Goal: Find specific page/section: Find specific page/section

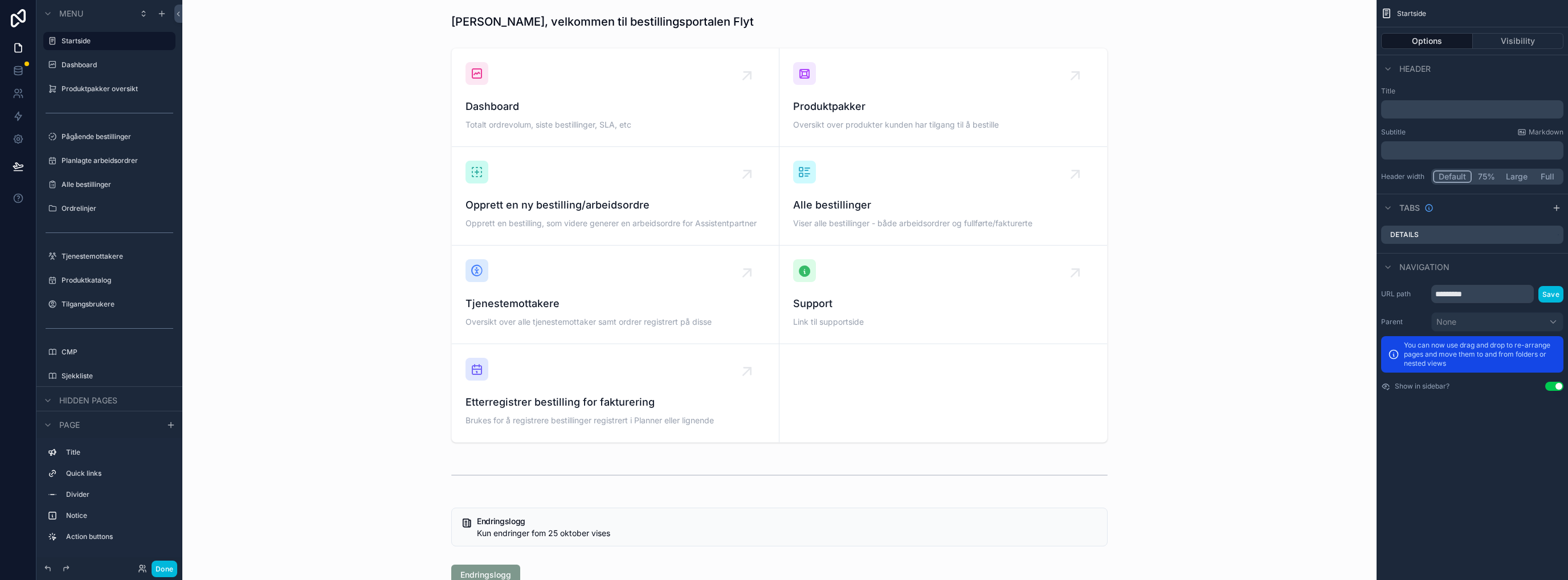
click at [163, 569] on button "Done" at bounding box center [164, 568] width 25 height 16
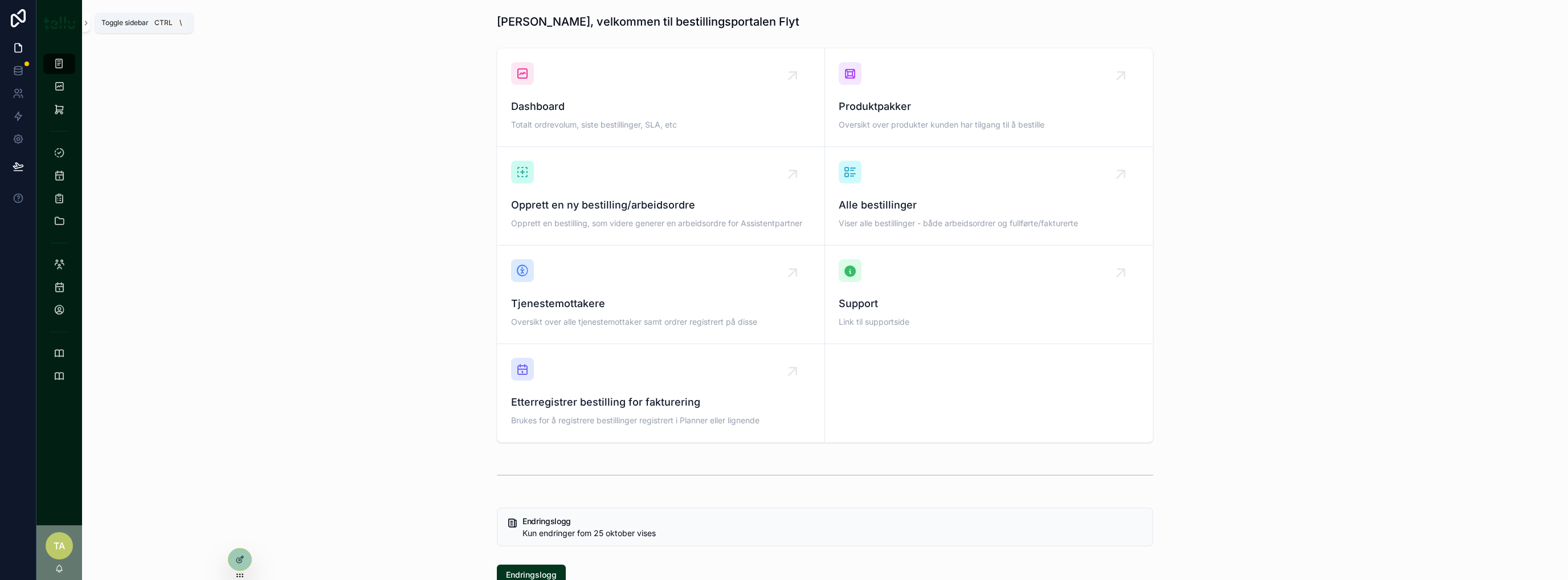
click at [88, 19] on icon "scrollable content" at bounding box center [86, 23] width 8 height 8
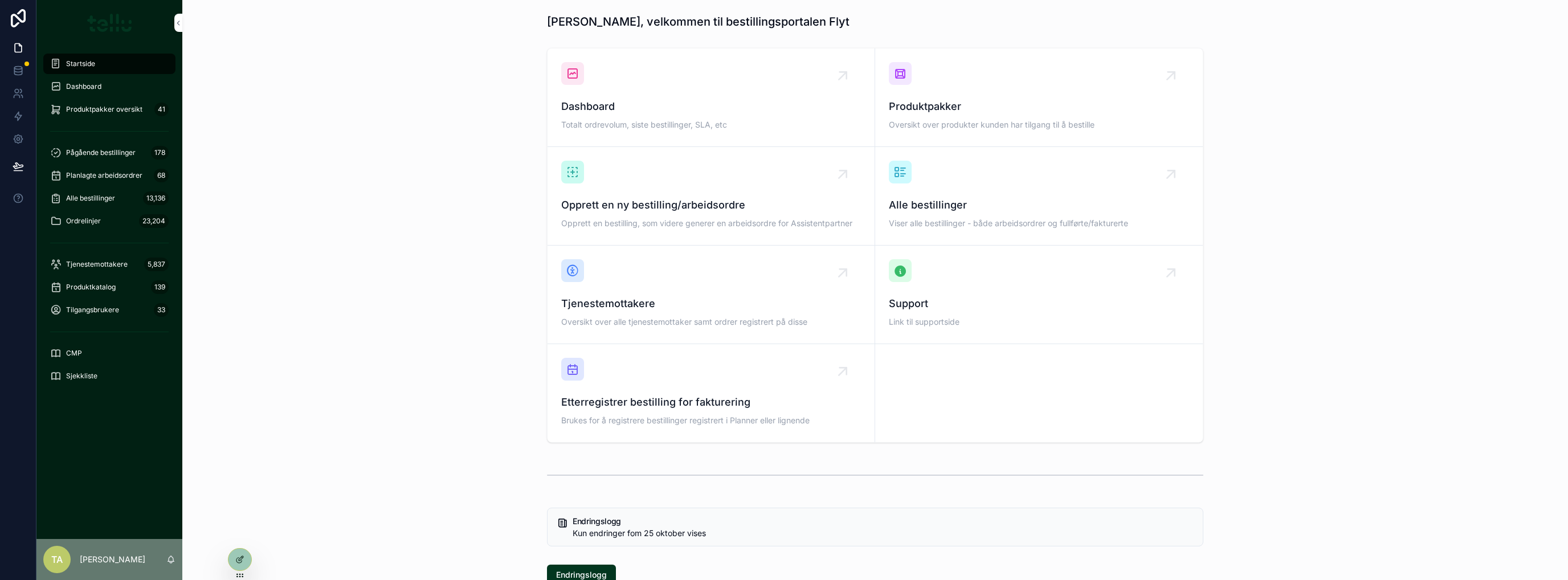
click at [111, 264] on span "Tjenestemottakere" at bounding box center [97, 265] width 61 height 9
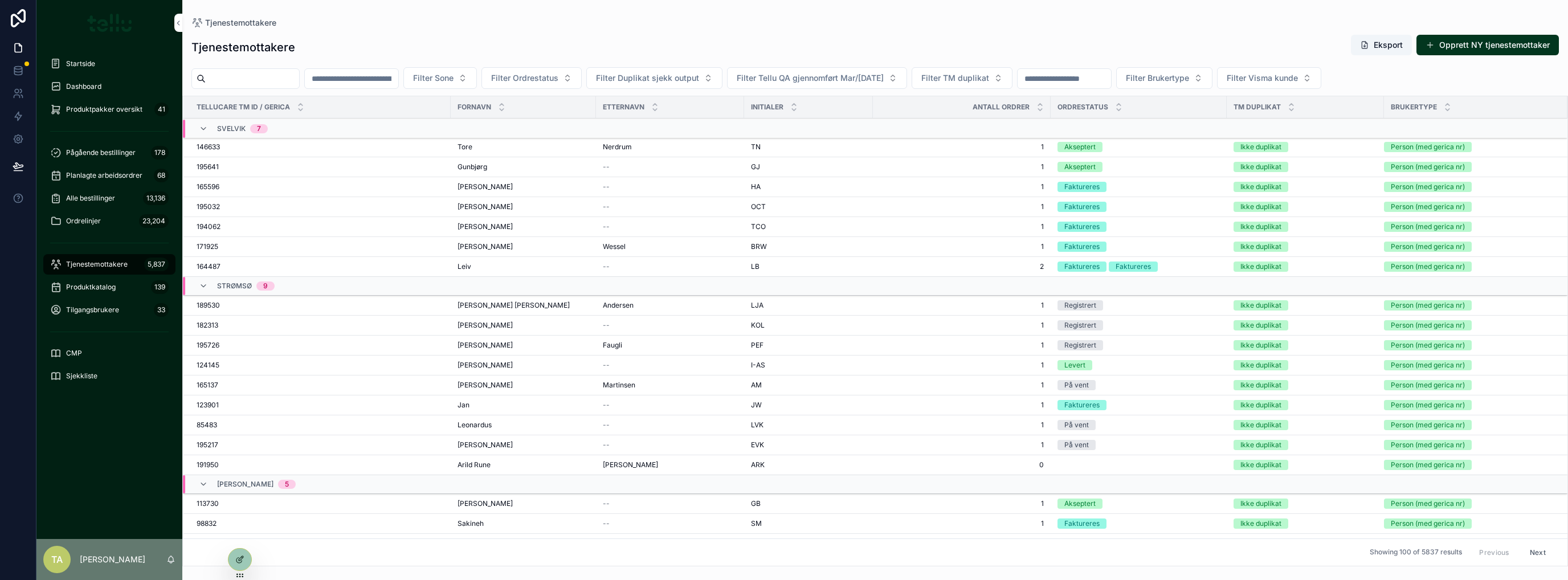
click at [360, 78] on input "scrollable content" at bounding box center [351, 78] width 93 height 16
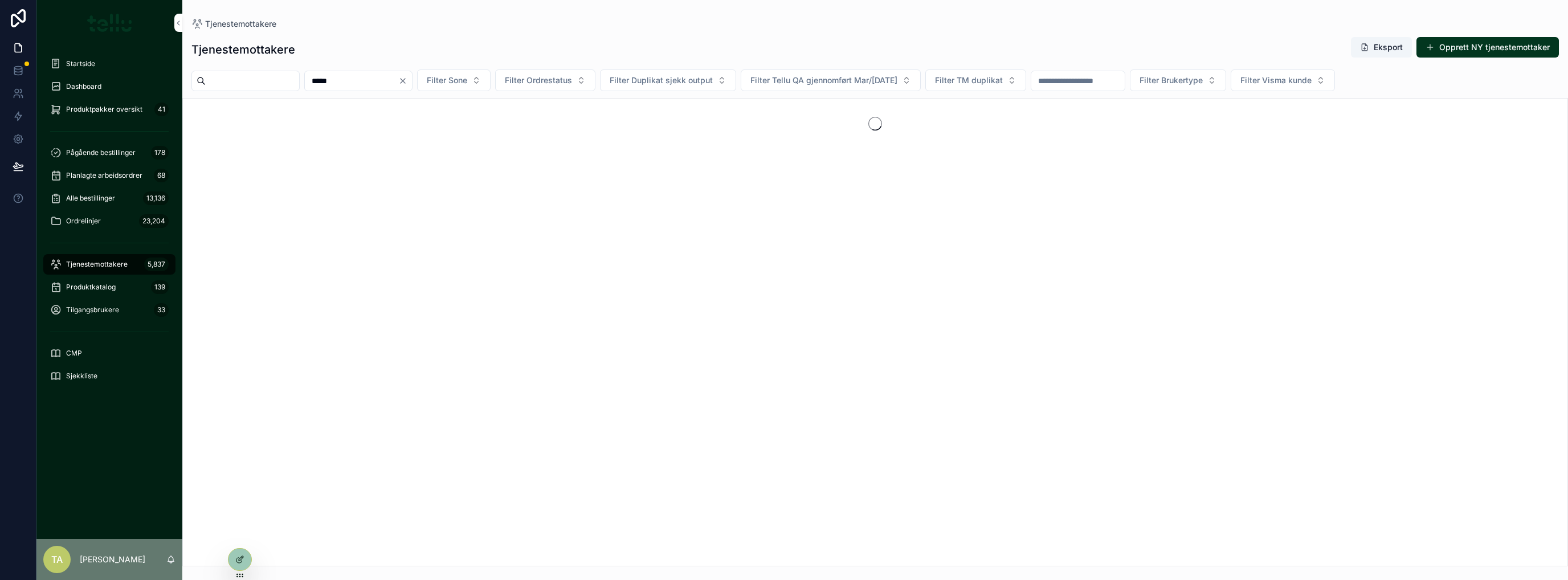
type input "*****"
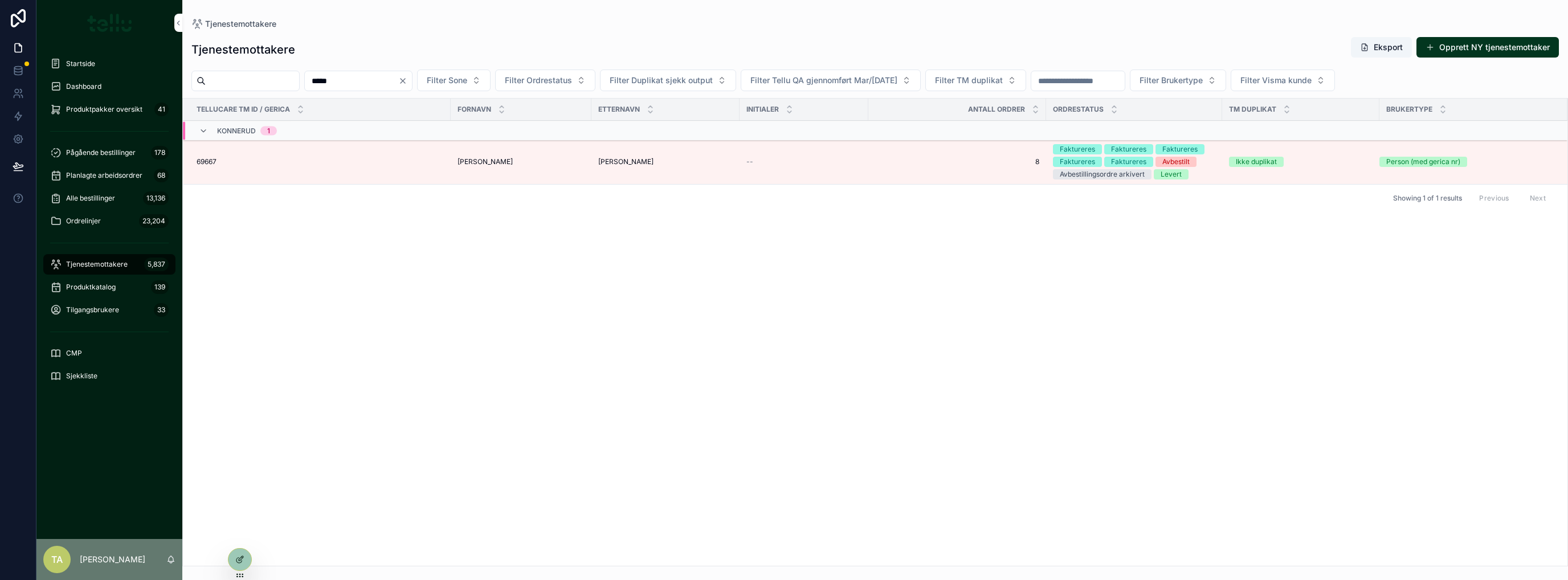
click at [212, 163] on span "69667" at bounding box center [206, 162] width 20 height 9
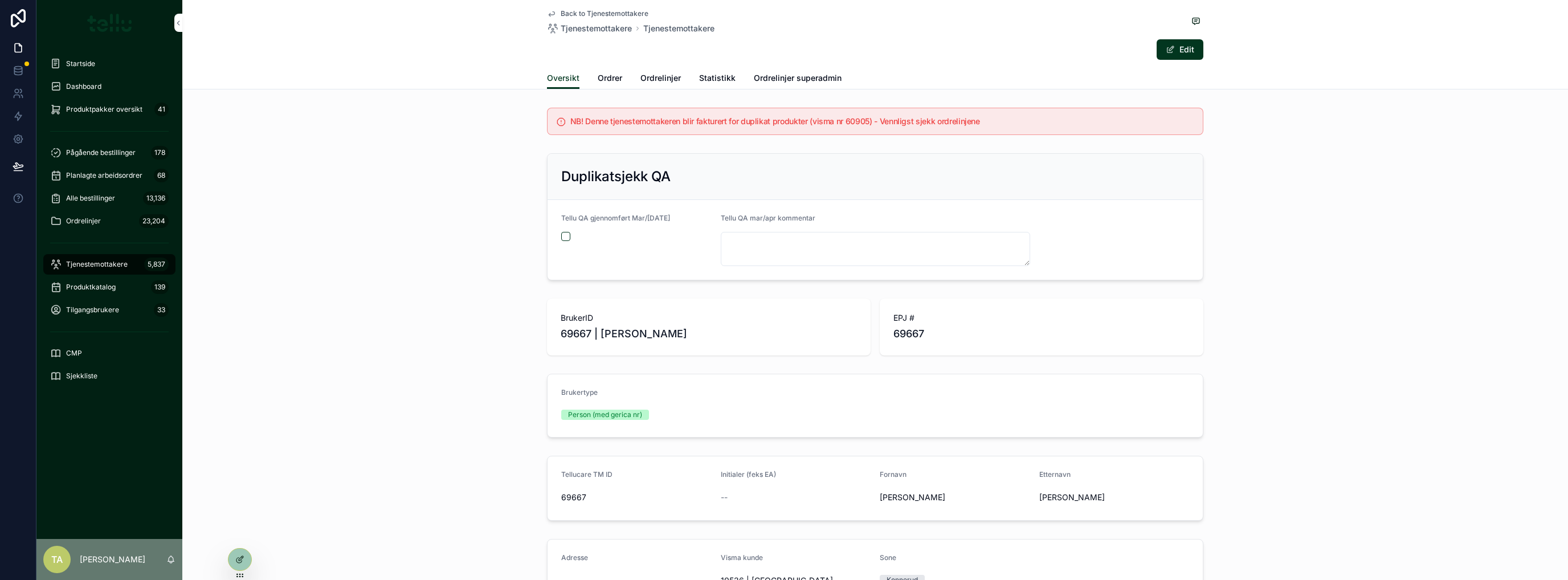
click at [605, 80] on span "Ordrer" at bounding box center [610, 78] width 25 height 11
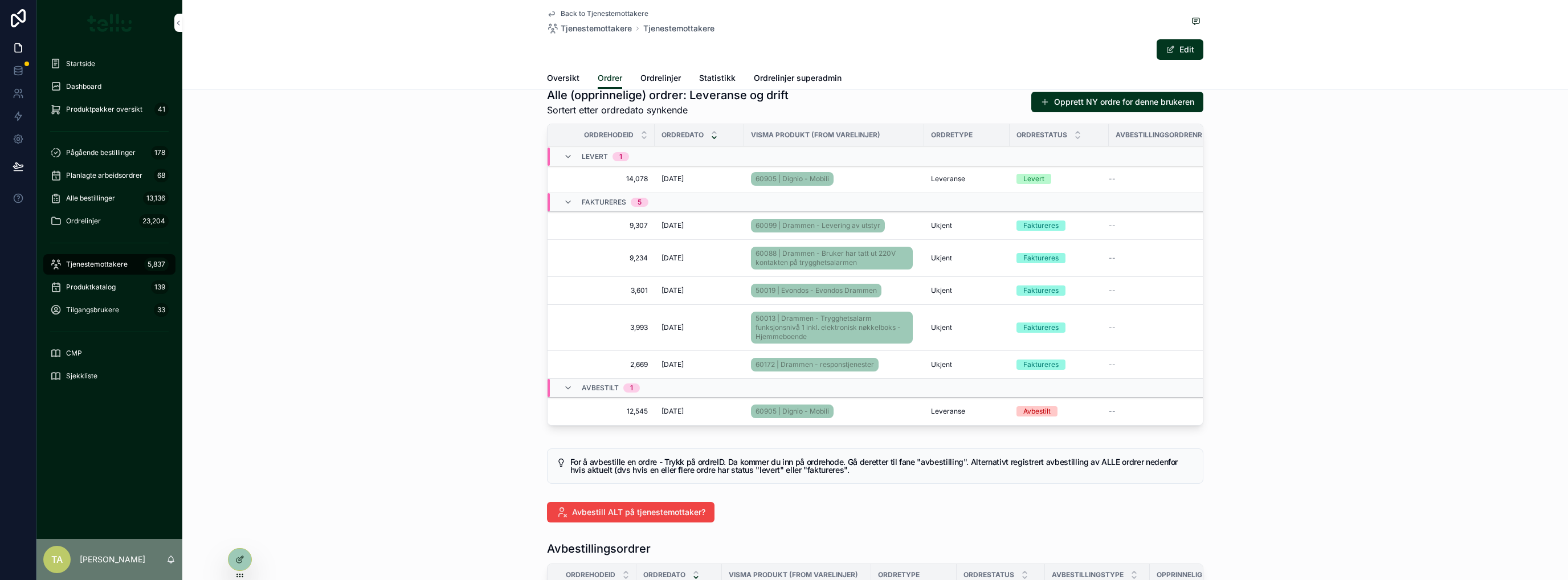
scroll to position [76, 0]
